Goal: Entertainment & Leisure: Consume media (video, audio)

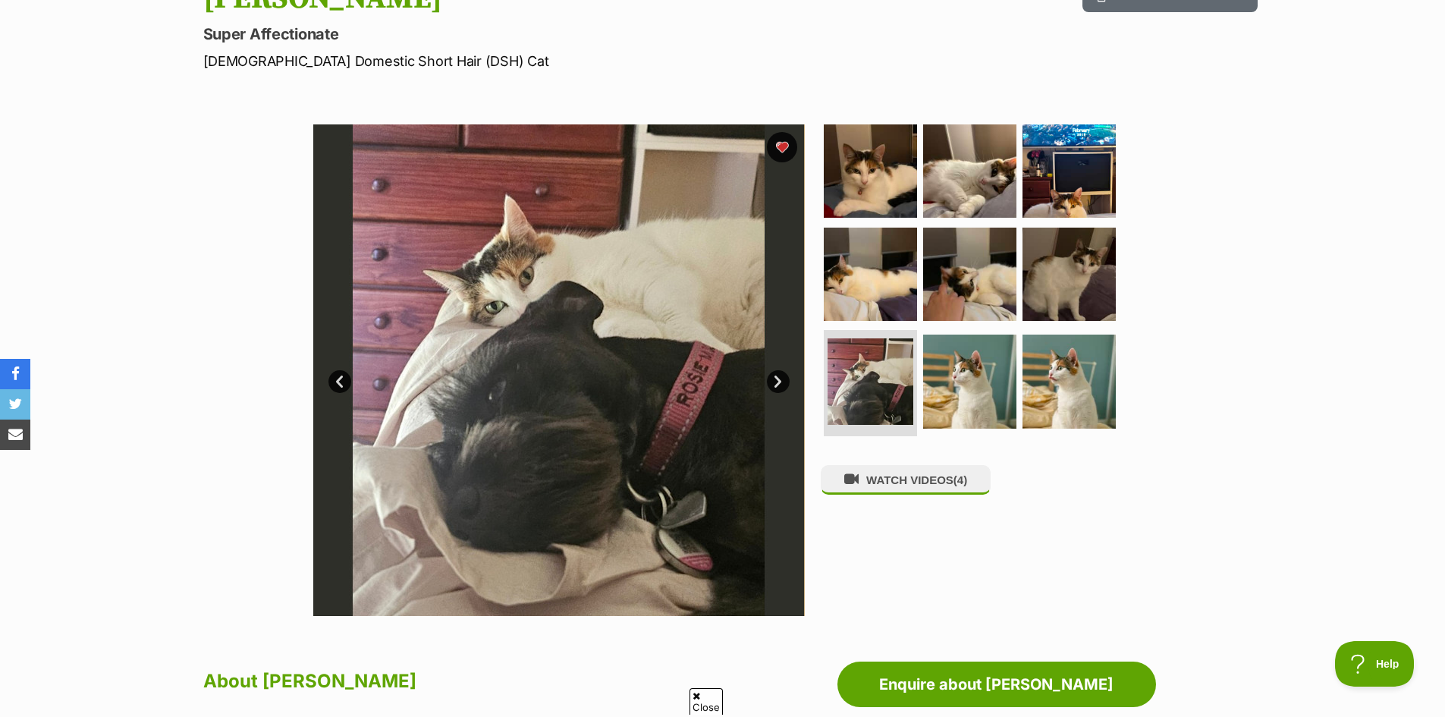
scroll to position [251, 0]
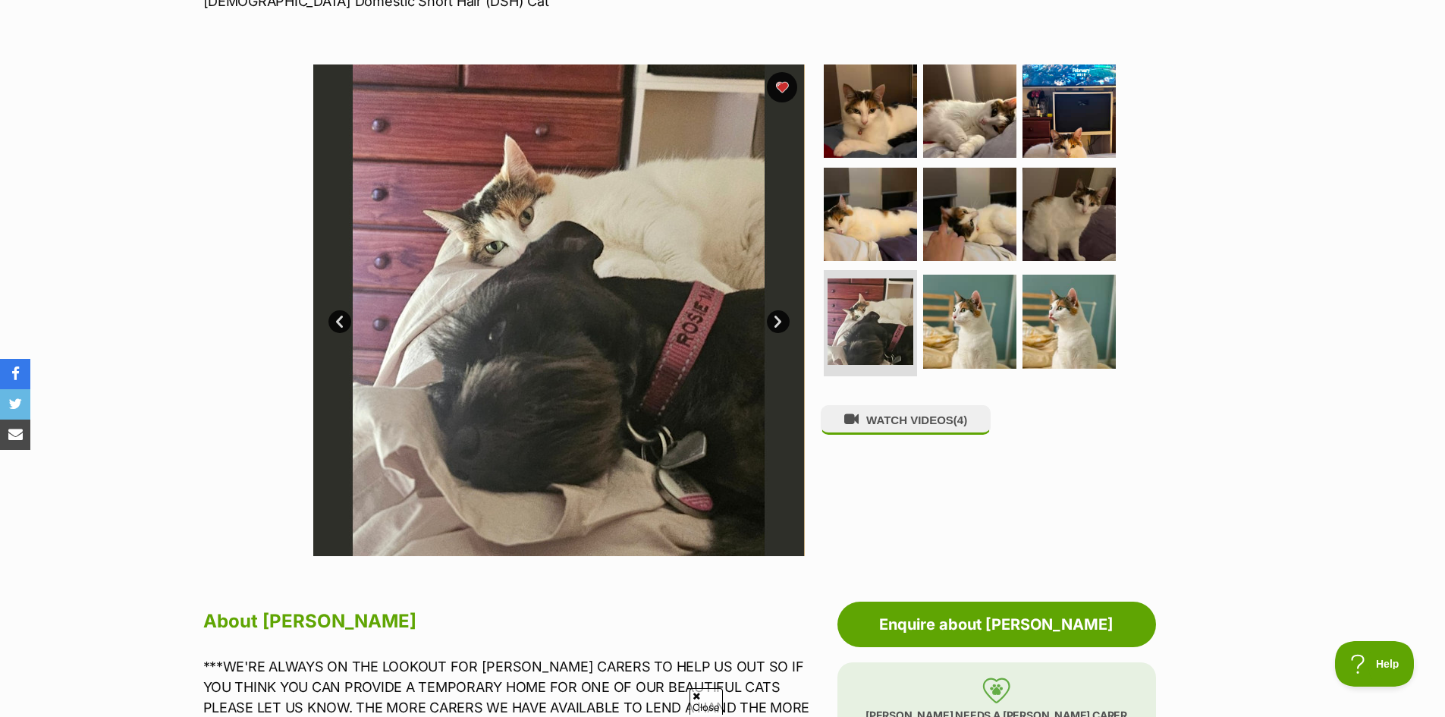
click at [777, 322] on link "Next" at bounding box center [778, 321] width 23 height 23
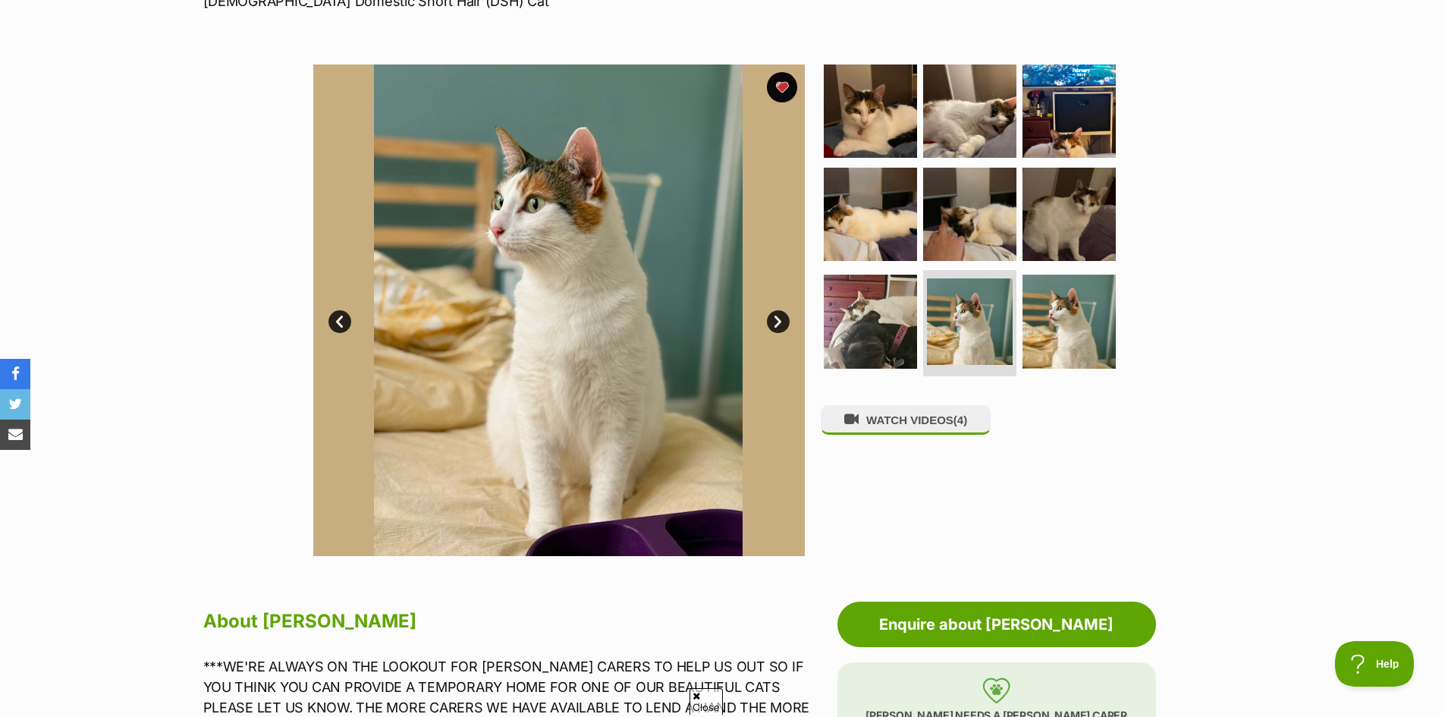
click at [777, 322] on link "Next" at bounding box center [778, 321] width 23 height 23
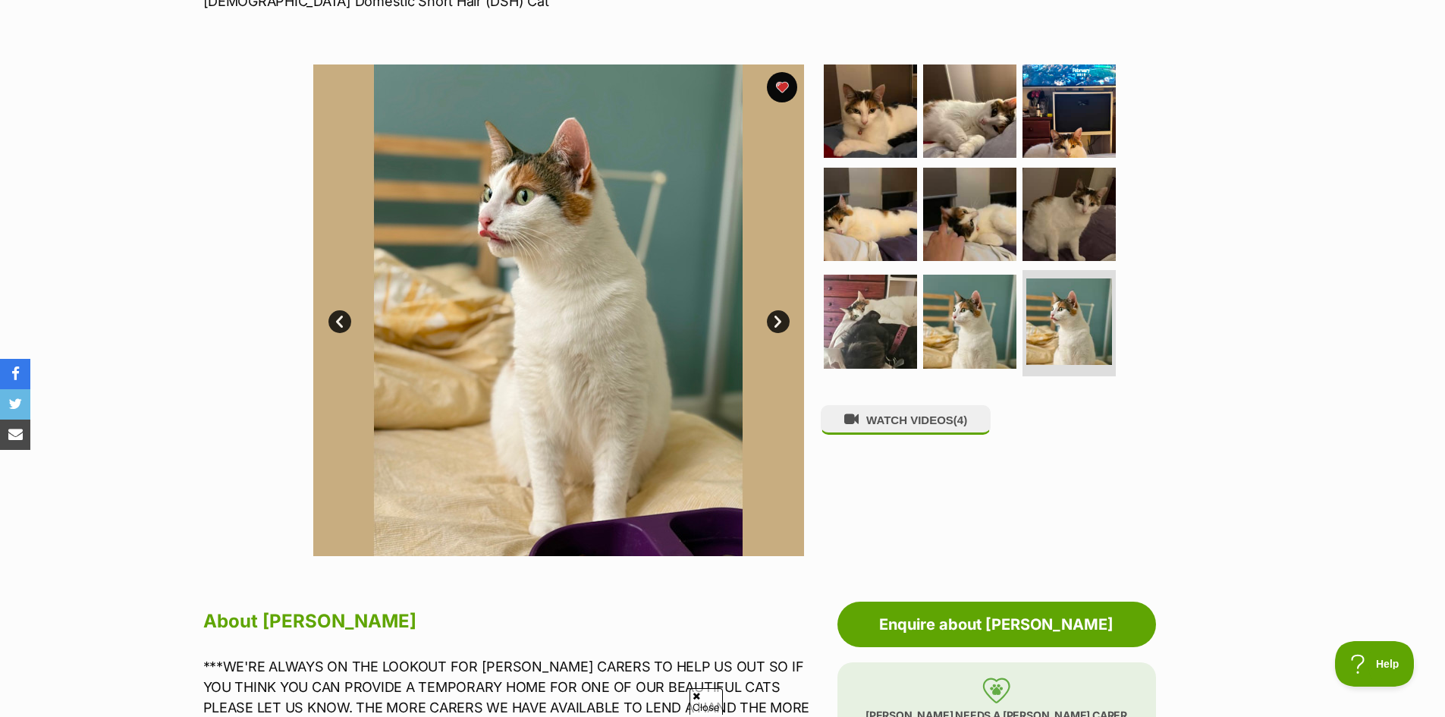
click at [777, 322] on link "Next" at bounding box center [778, 321] width 23 height 23
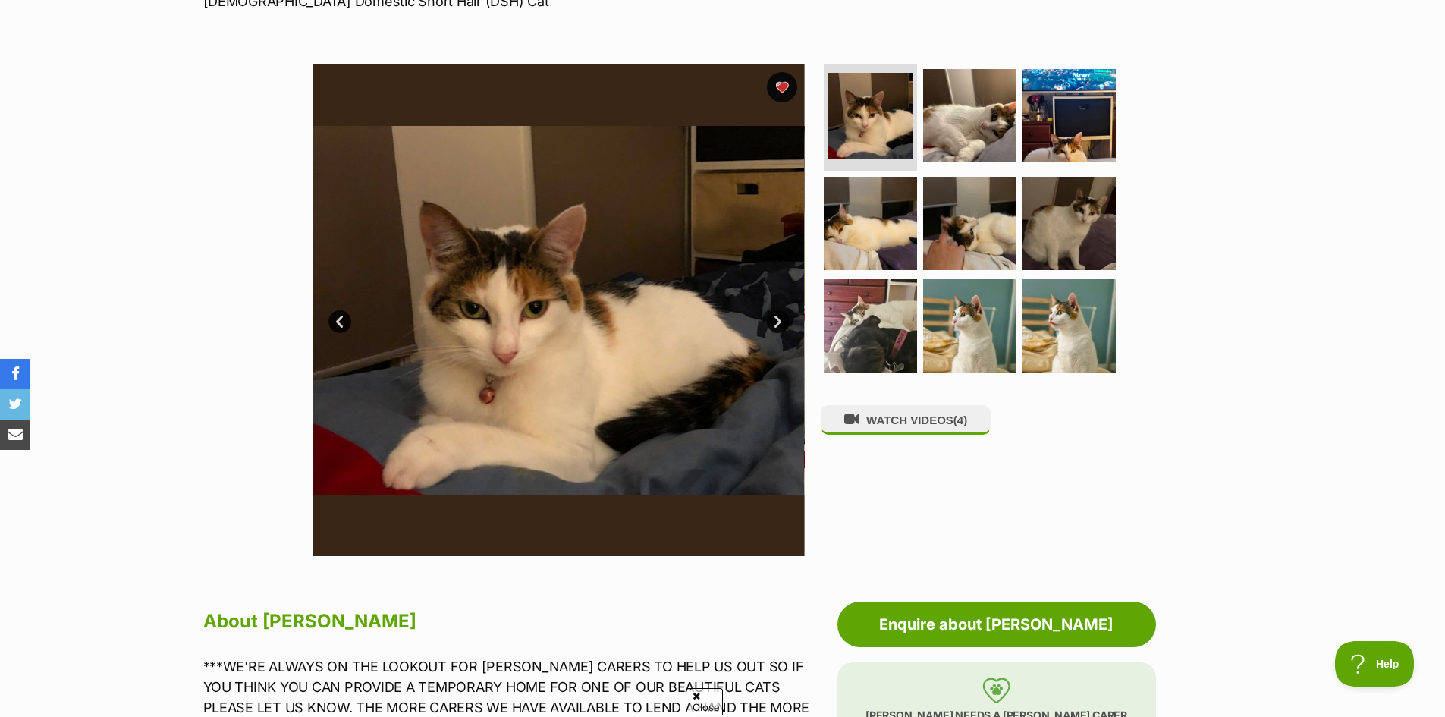
click at [777, 322] on link "Next" at bounding box center [778, 321] width 23 height 23
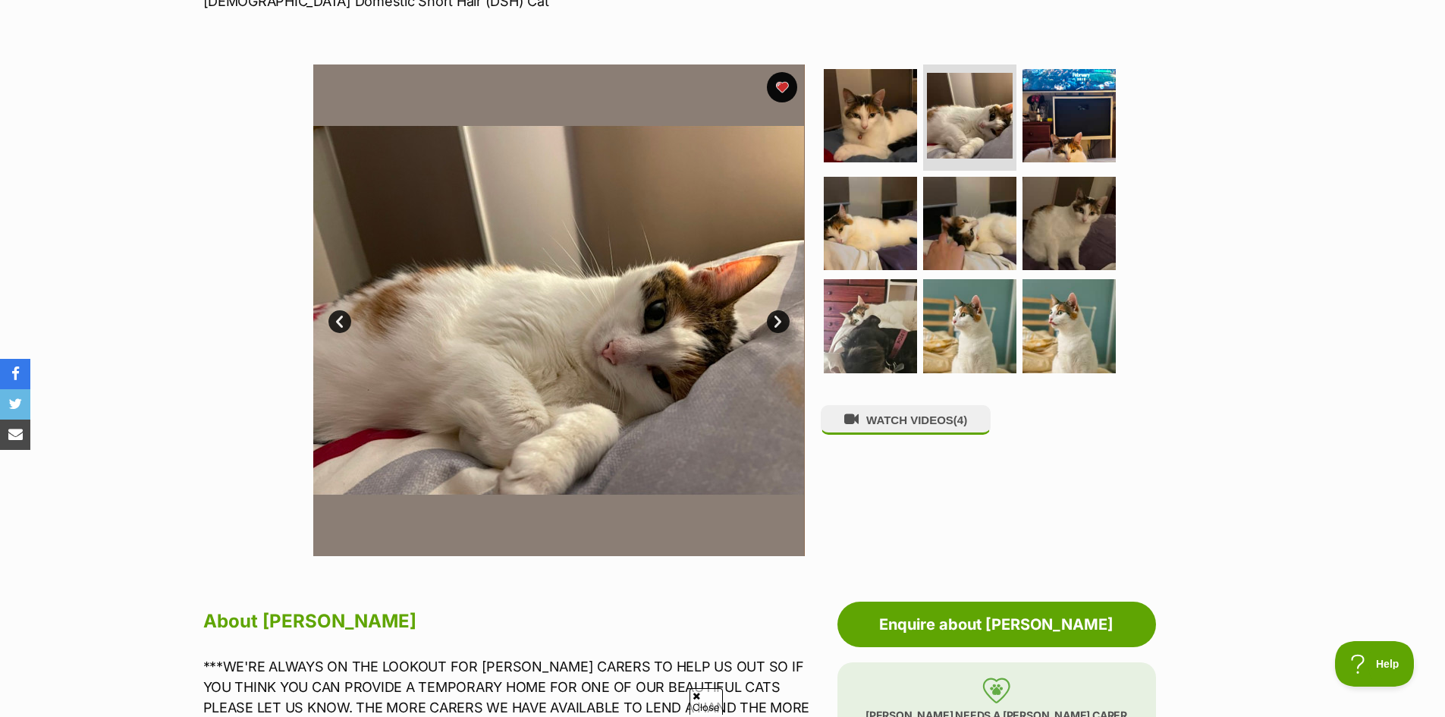
click at [344, 319] on link "Prev" at bounding box center [339, 321] width 23 height 23
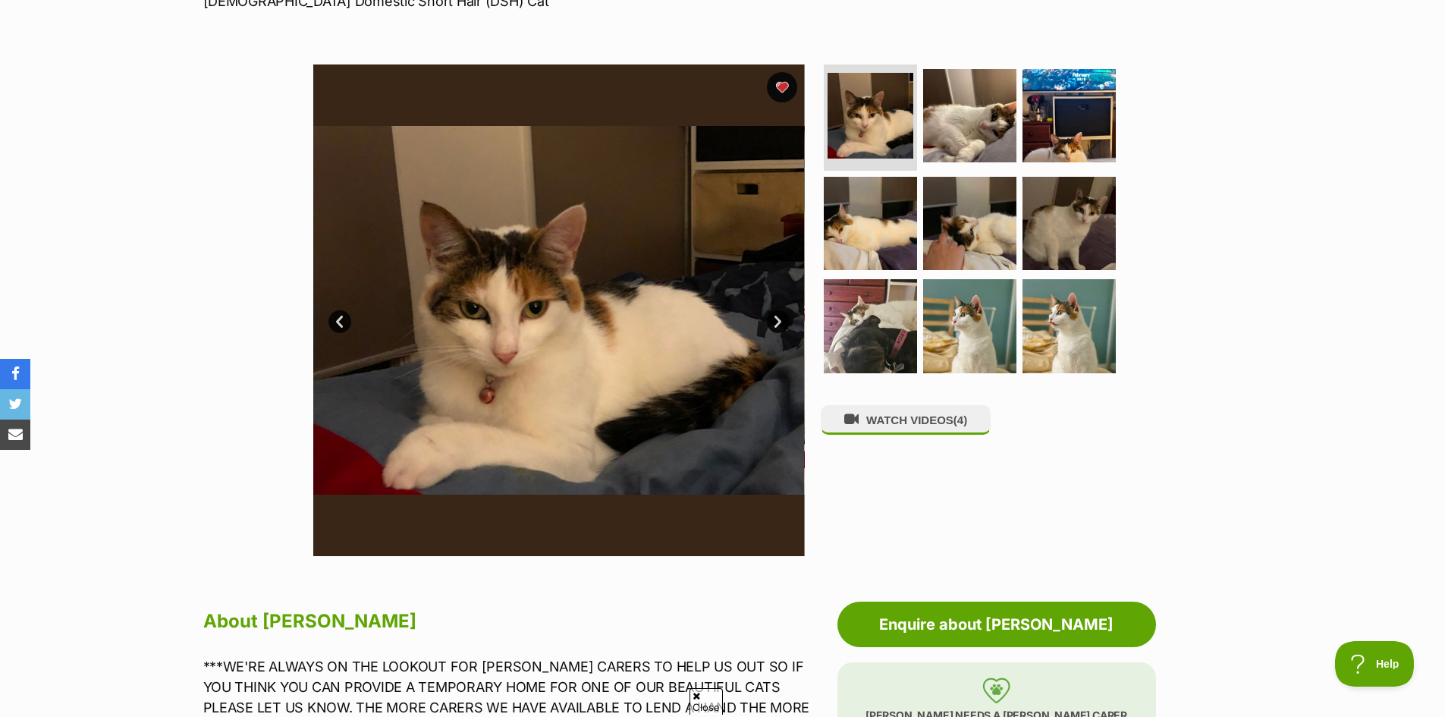
click at [777, 318] on link "Next" at bounding box center [778, 321] width 23 height 23
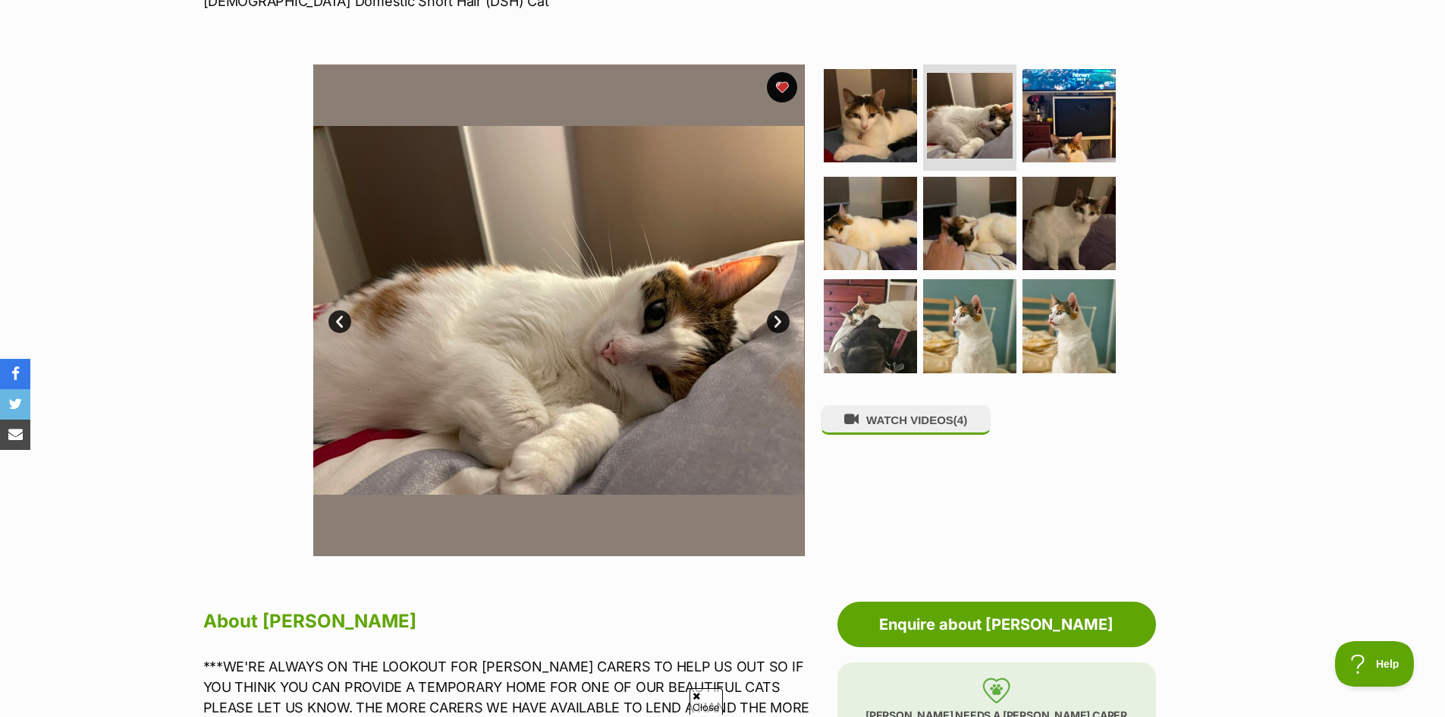
click at [777, 325] on link "Next" at bounding box center [778, 321] width 23 height 23
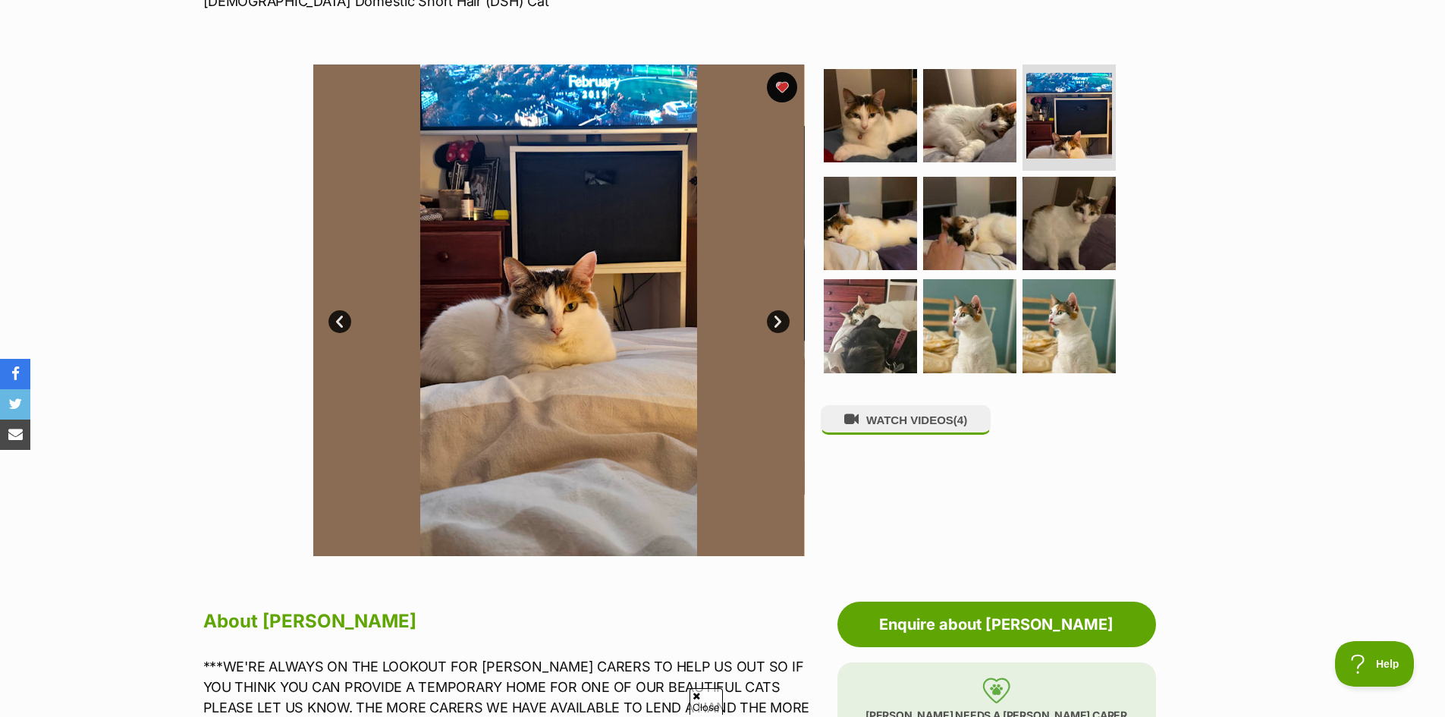
click at [777, 325] on link "Next" at bounding box center [778, 321] width 23 height 23
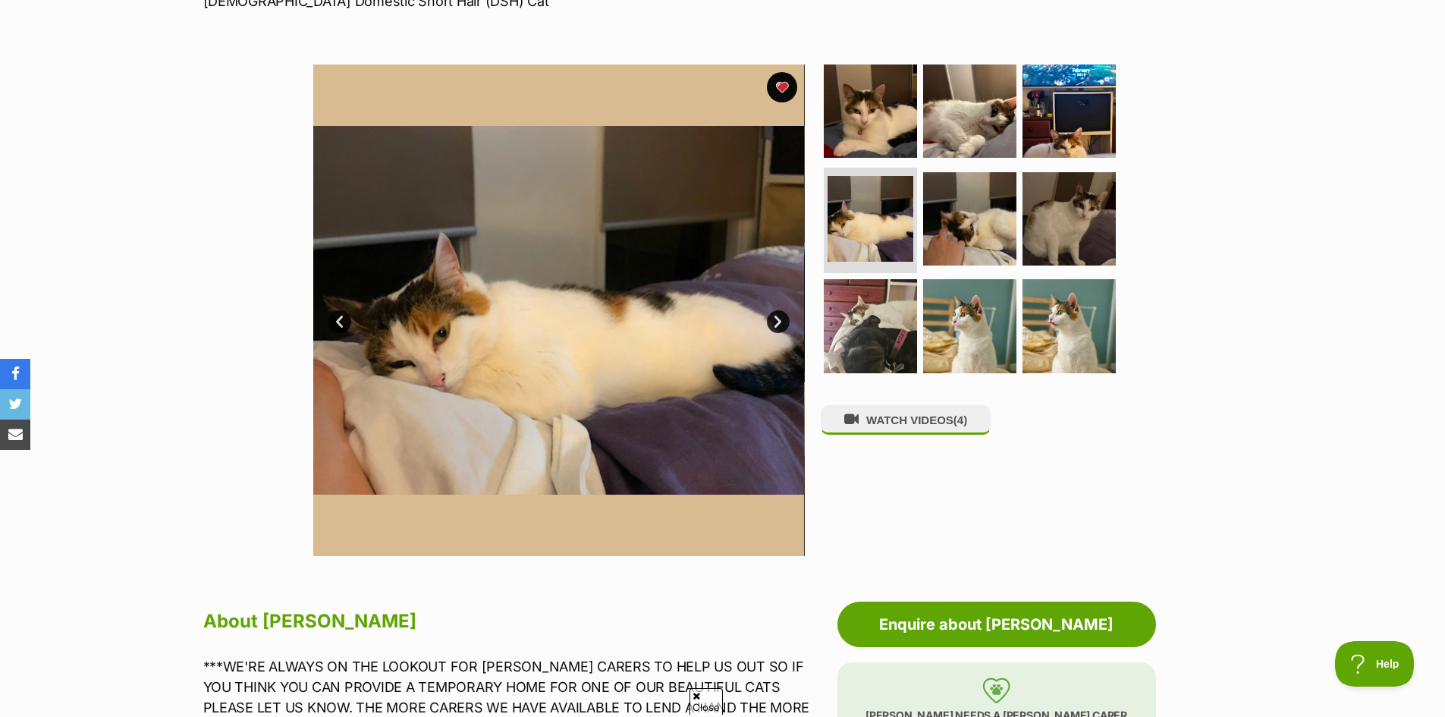
click at [777, 325] on link "Next" at bounding box center [778, 321] width 23 height 23
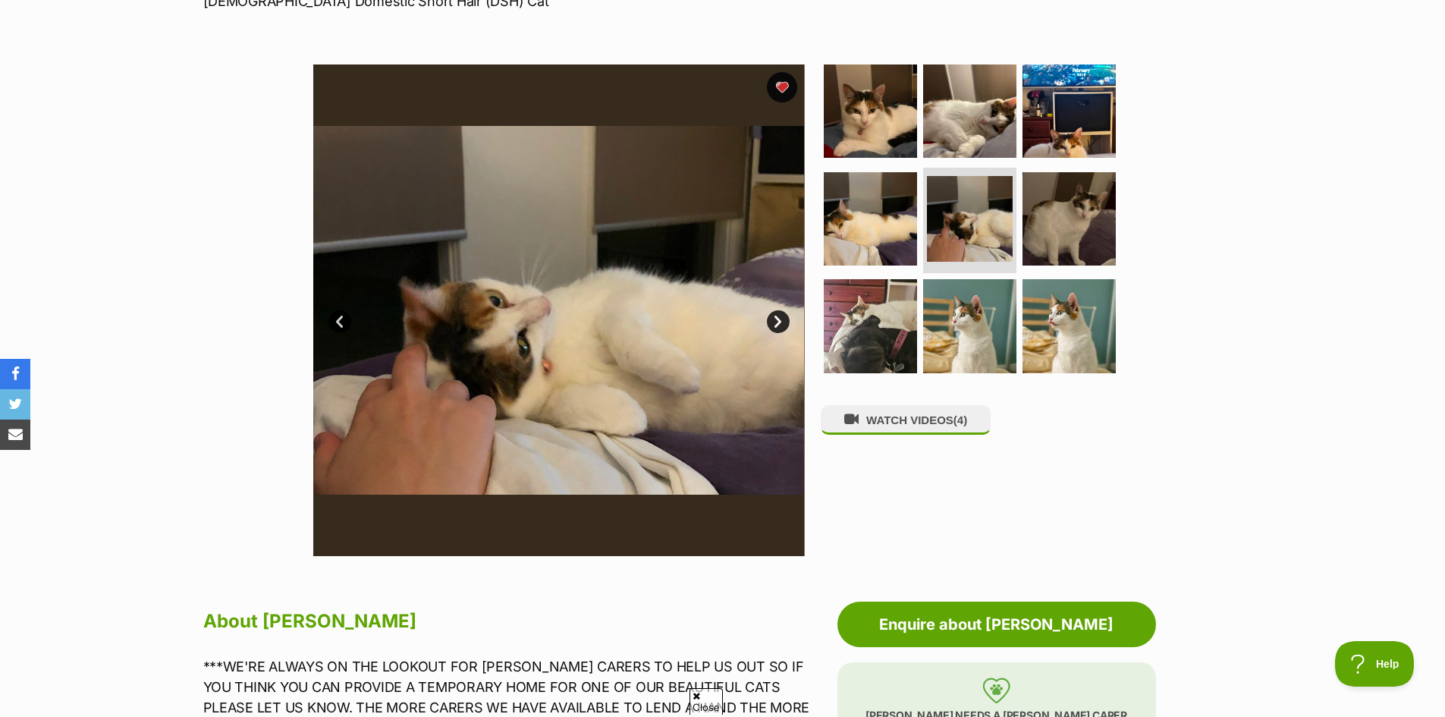
click at [777, 325] on link "Next" at bounding box center [778, 321] width 23 height 23
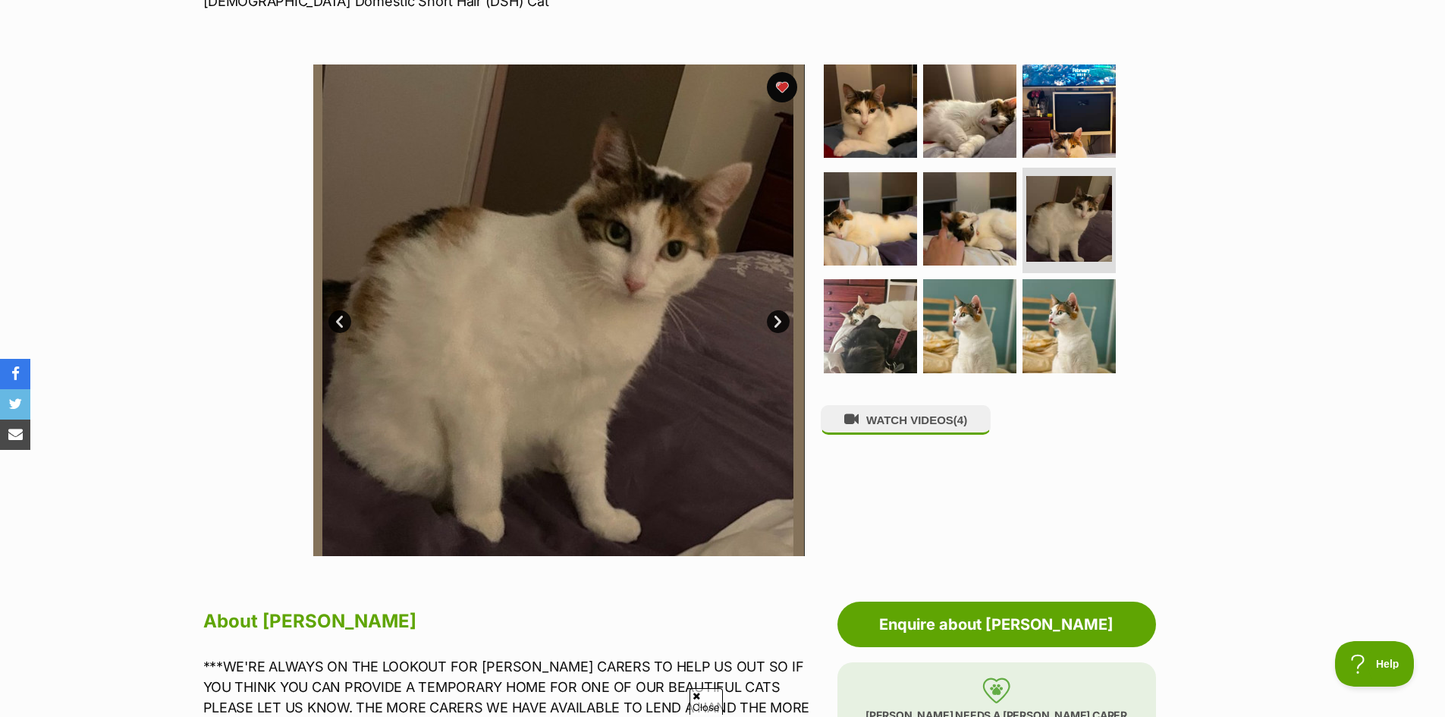
click at [777, 325] on link "Next" at bounding box center [778, 321] width 23 height 23
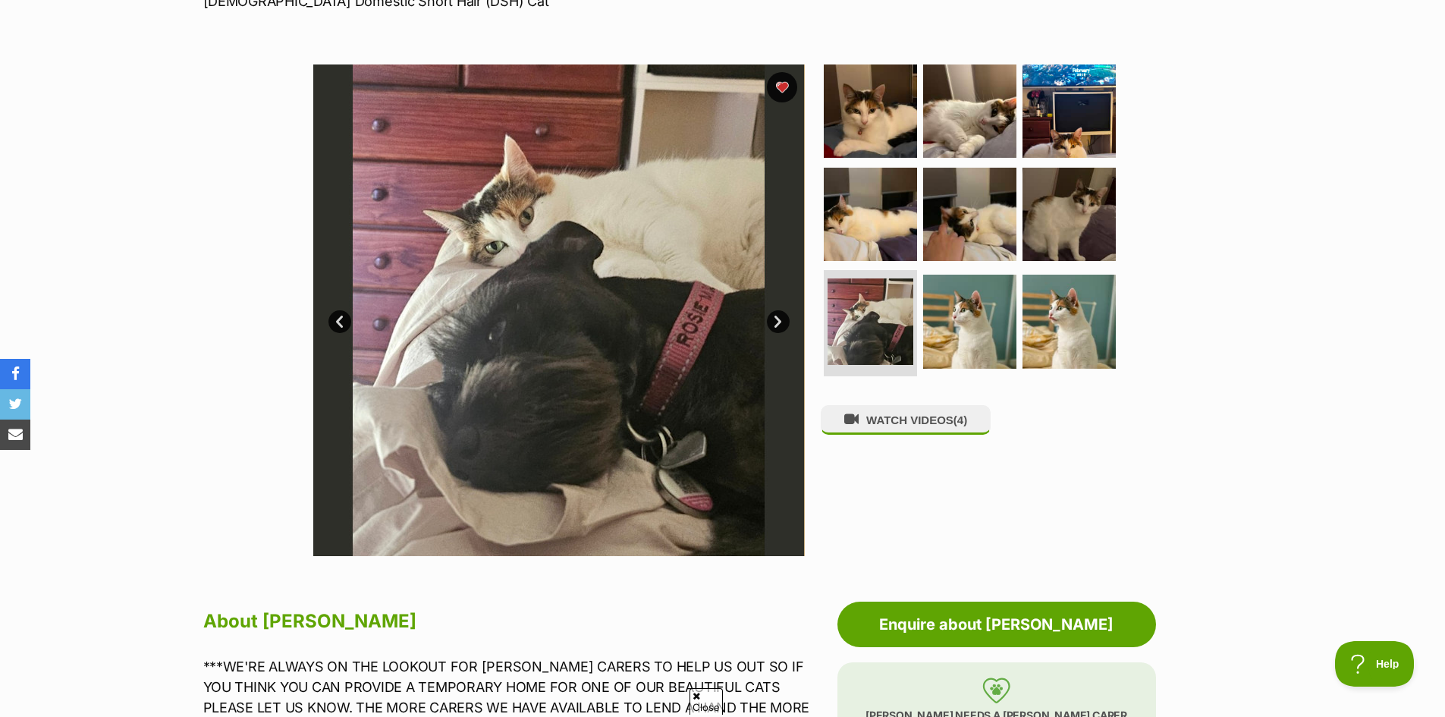
click at [777, 325] on link "Next" at bounding box center [778, 321] width 23 height 23
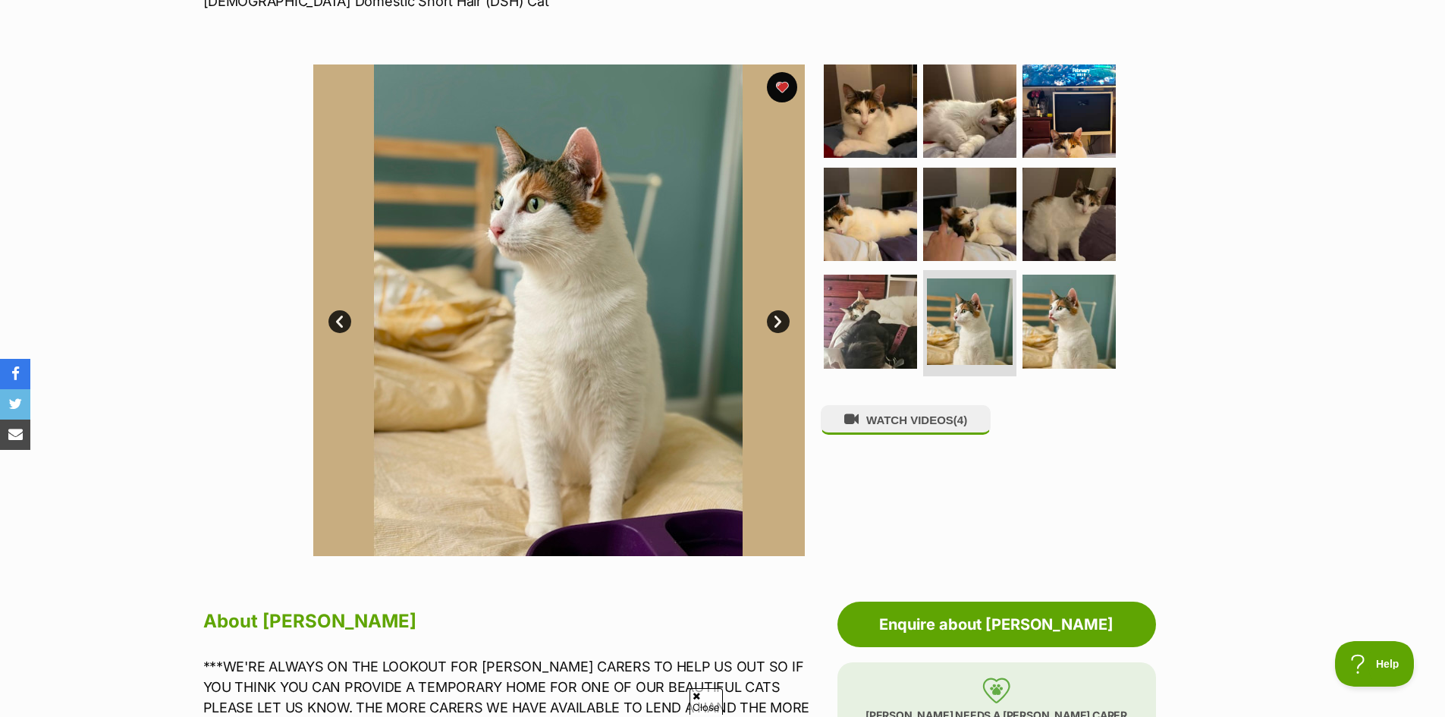
click at [777, 325] on link "Next" at bounding box center [778, 321] width 23 height 23
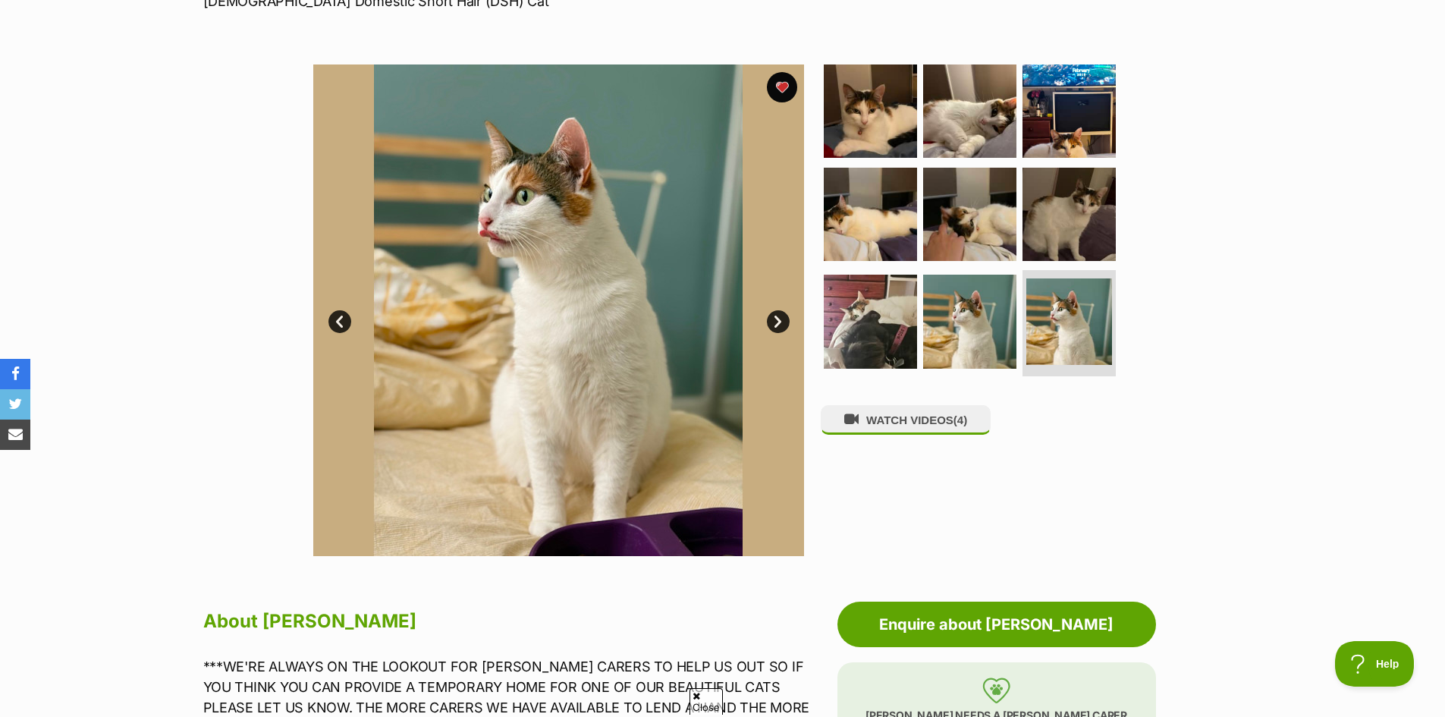
click at [777, 325] on link "Next" at bounding box center [778, 321] width 23 height 23
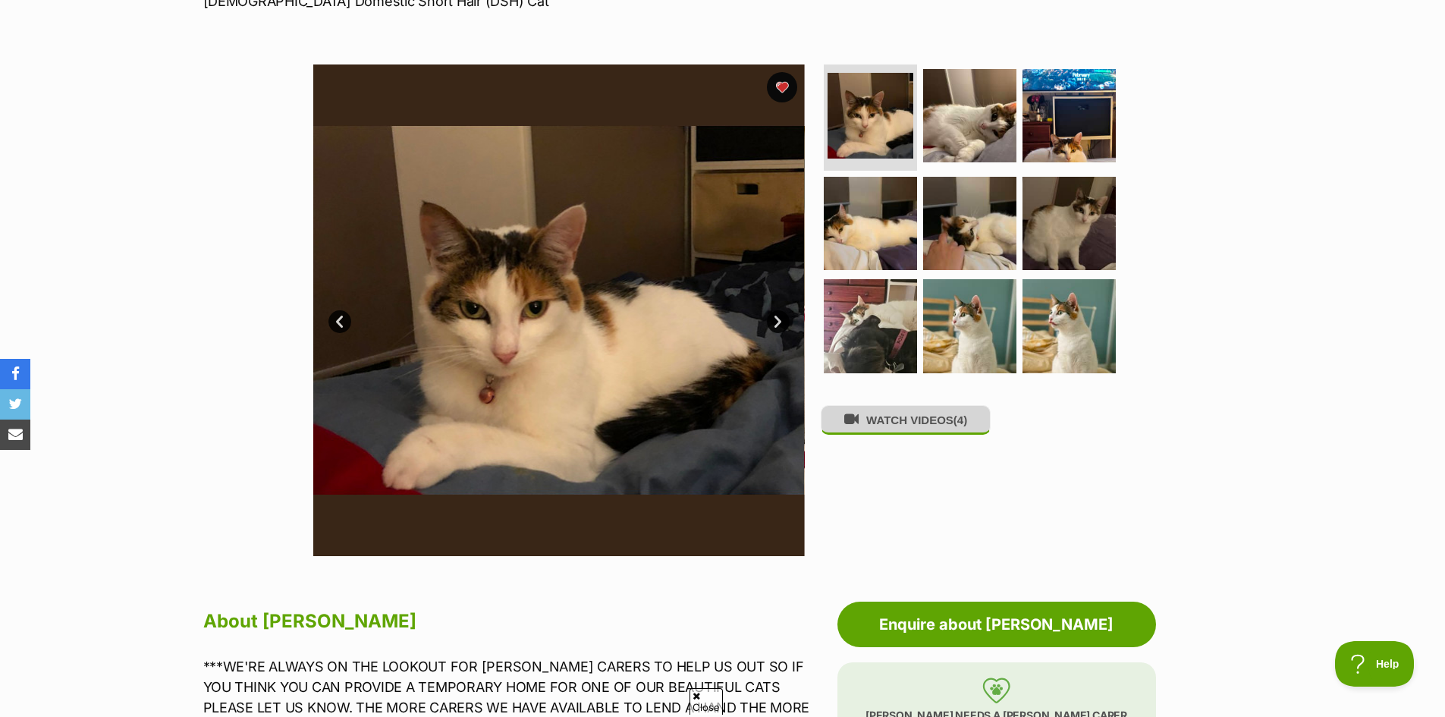
click at [933, 422] on button "WATCH VIDEOS (4)" at bounding box center [906, 420] width 170 height 30
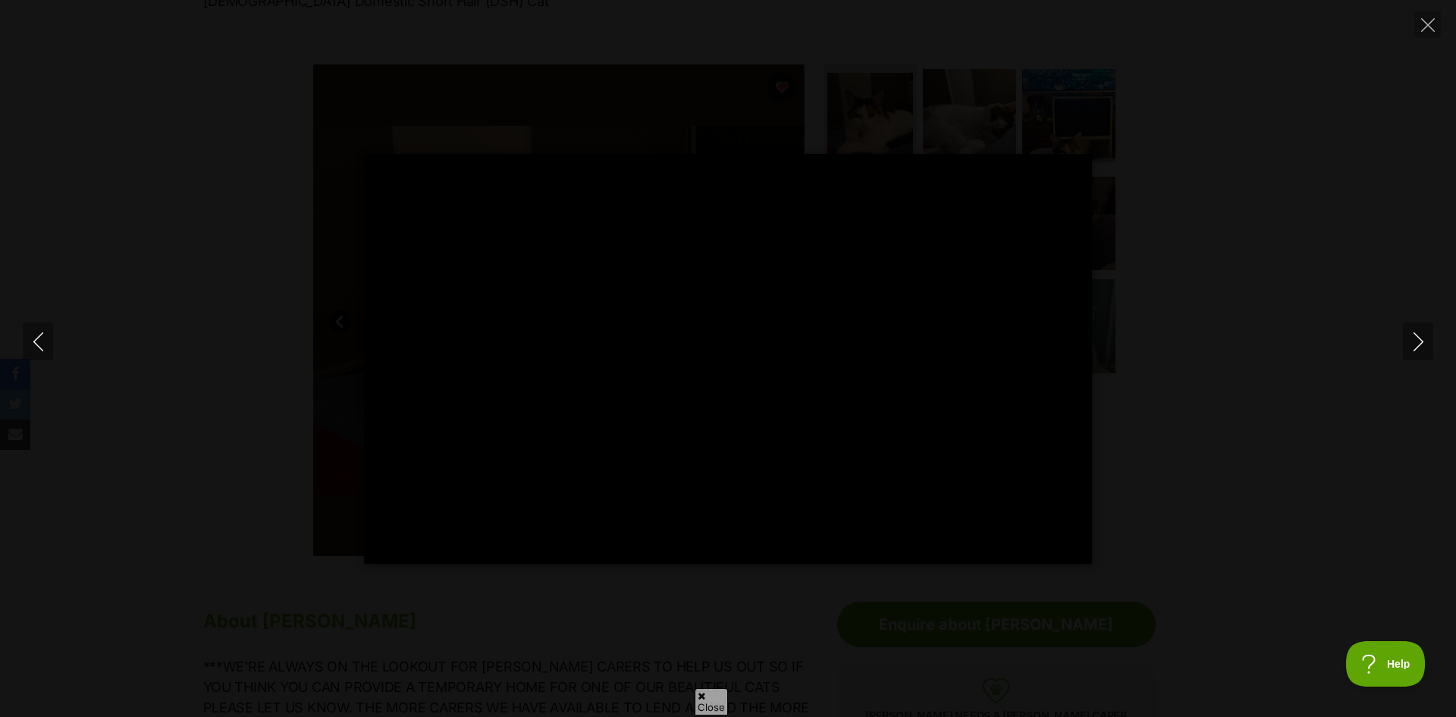
type input "100"
click at [1420, 338] on icon "Next" at bounding box center [1418, 341] width 10 height 19
type input "100"
click at [1421, 341] on icon "Next" at bounding box center [1418, 341] width 19 height 19
type input "100"
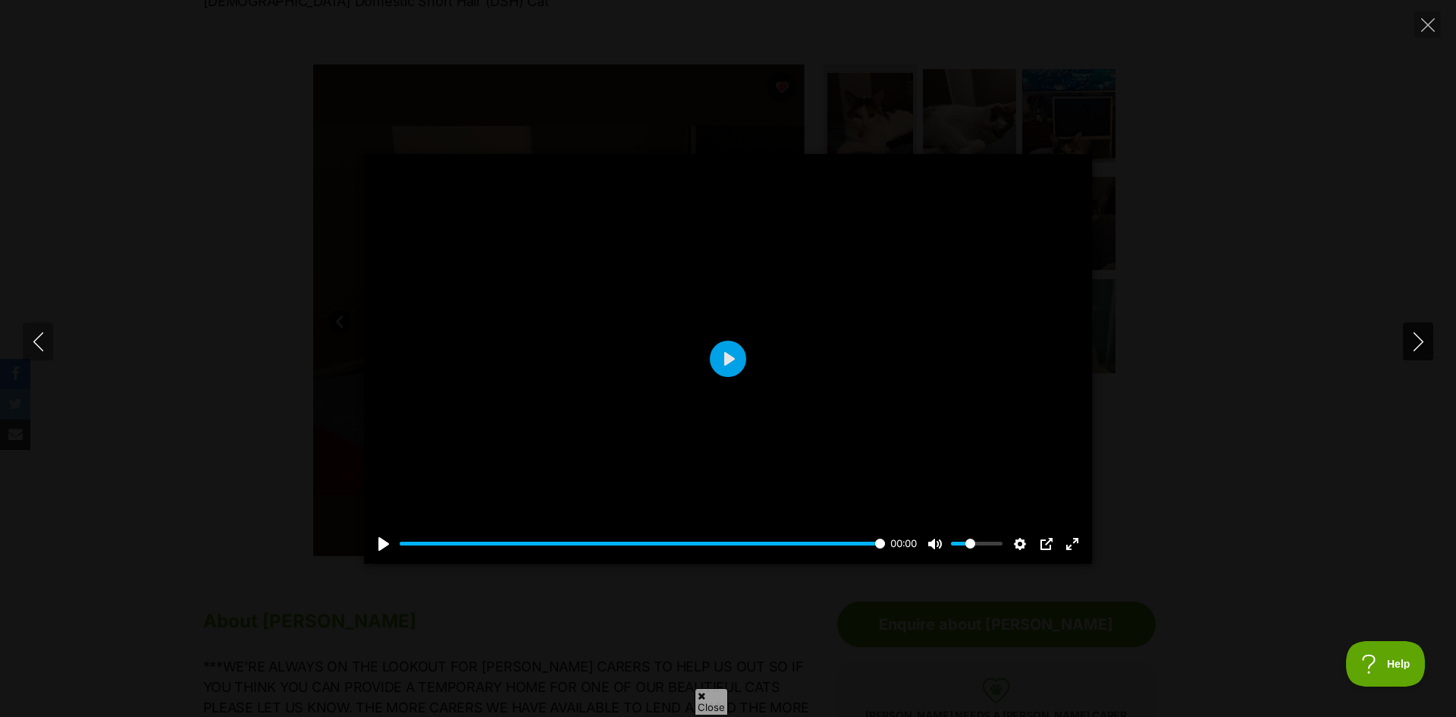
click at [1421, 341] on icon "Next" at bounding box center [1418, 341] width 19 height 19
type input "100"
click at [1426, 27] on icon "Close" at bounding box center [1428, 25] width 14 height 14
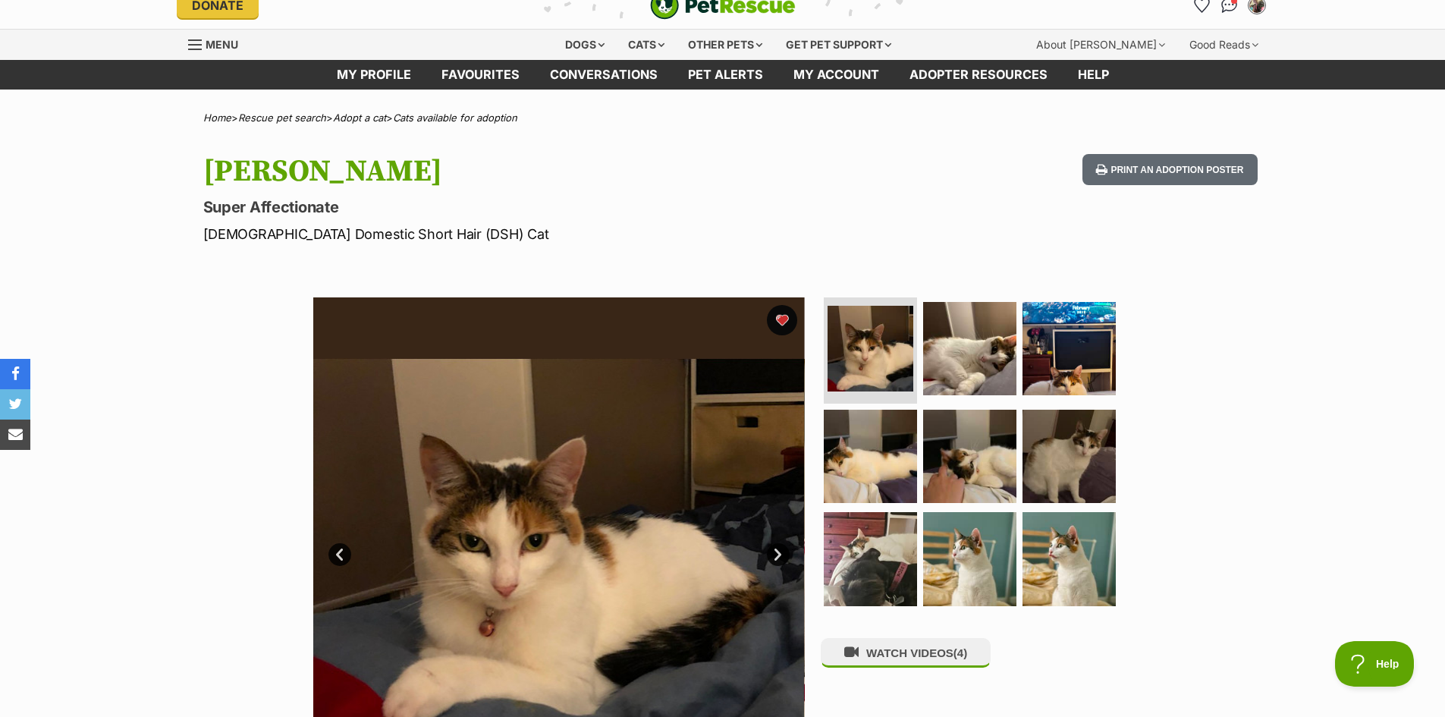
scroll to position [0, 0]
